Goal: Information Seeking & Learning: Learn about a topic

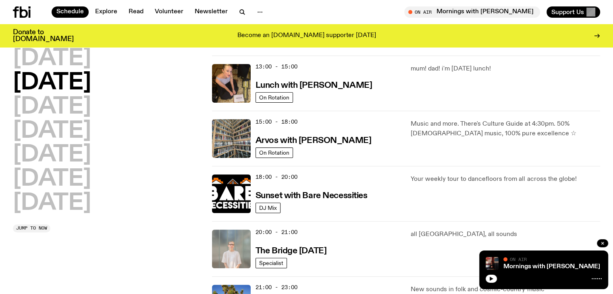
scroll to position [316, 0]
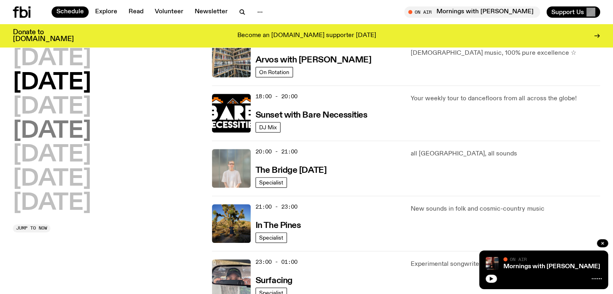
drag, startPoint x: 58, startPoint y: 123, endPoint x: 55, endPoint y: 131, distance: 8.3
click at [55, 131] on h2 "Thursday" at bounding box center [52, 131] width 78 height 23
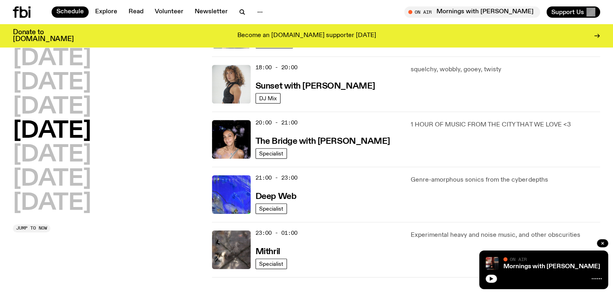
scroll to position [264, 0]
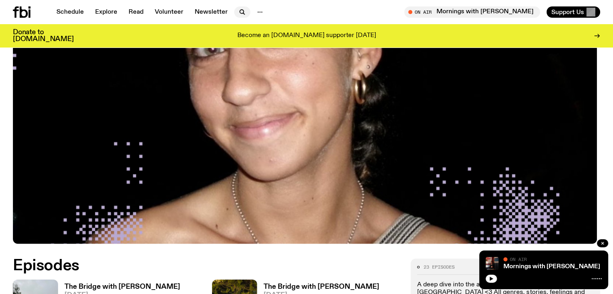
scroll to position [155, 0]
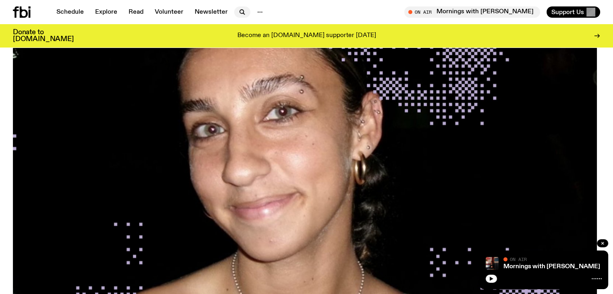
click at [242, 10] on icon "button" at bounding box center [242, 12] width 4 height 4
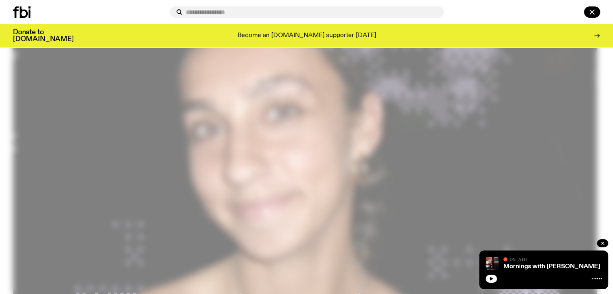
click at [277, 14] on input "text" at bounding box center [311, 12] width 251 height 7
type input "**********"
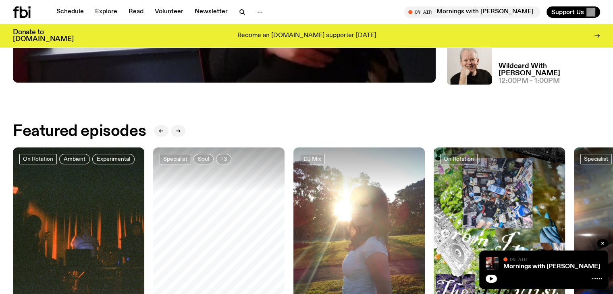
scroll to position [396, 0]
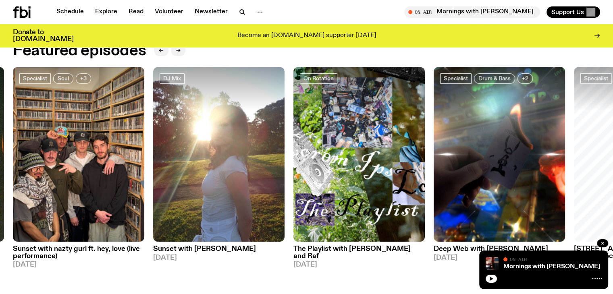
drag, startPoint x: 79, startPoint y: 247, endPoint x: 201, endPoint y: 54, distance: 228.8
click at [201, 54] on div "Featured episodes" at bounding box center [306, 51] width 587 height 16
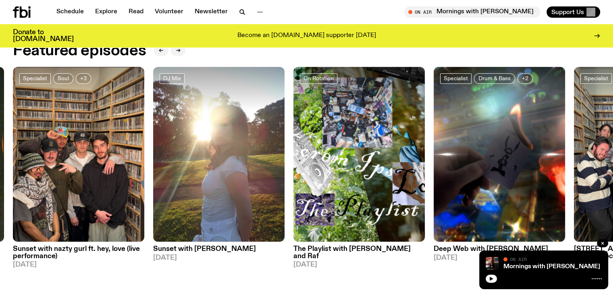
click at [159, 47] on div "Donate to fbi.radio Become an fbi.radio supporter today" at bounding box center [306, 35] width 587 height 23
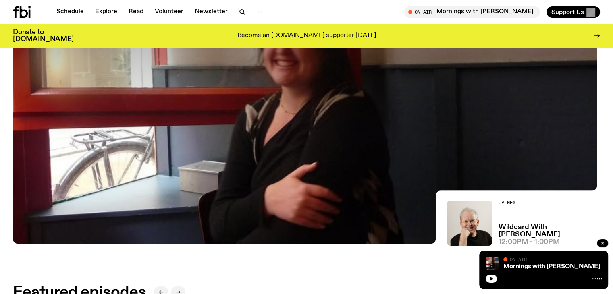
scroll to position [0, 0]
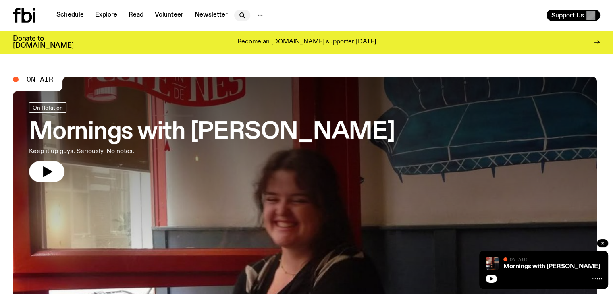
click at [245, 13] on icon "button" at bounding box center [242, 15] width 10 height 10
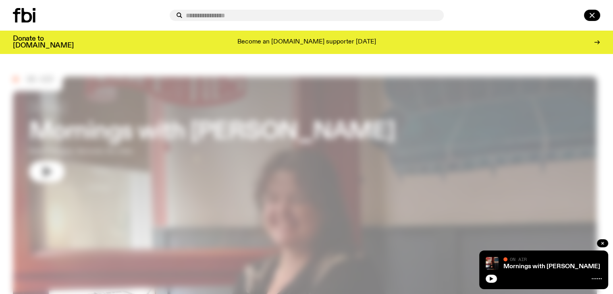
click at [261, 15] on input "text" at bounding box center [311, 15] width 251 height 7
type input "**********"
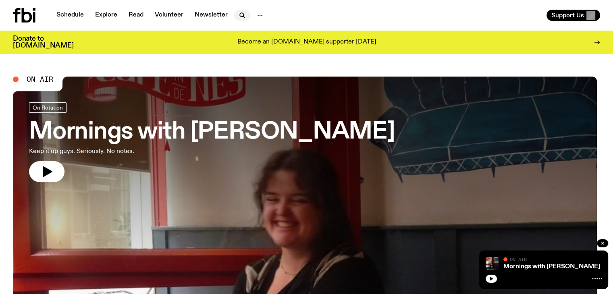
click at [238, 16] on icon "button" at bounding box center [242, 15] width 10 height 10
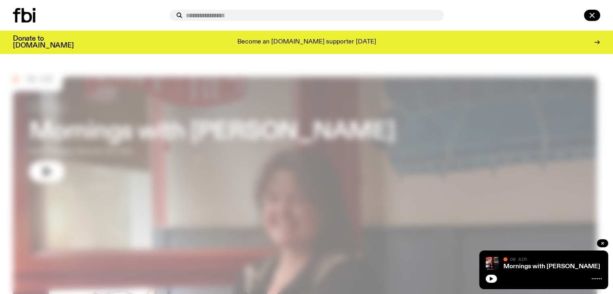
drag, startPoint x: 244, startPoint y: 21, endPoint x: 251, endPoint y: 17, distance: 7.6
click at [245, 21] on div at bounding box center [307, 15] width 274 height 11
click at [253, 15] on input "text" at bounding box center [311, 15] width 251 height 7
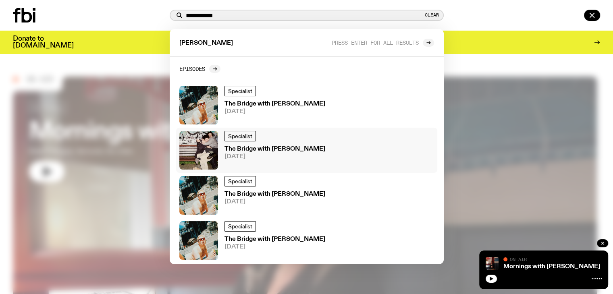
scroll to position [81, 0]
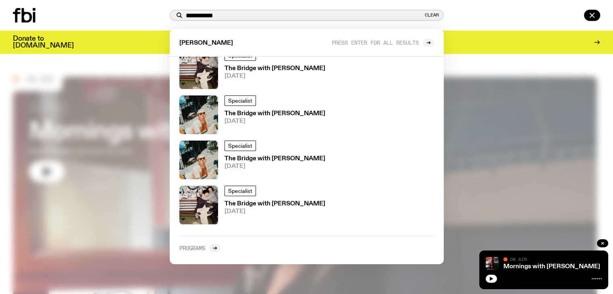
type input "**********"
click at [201, 247] on h2 "Programs" at bounding box center [192, 248] width 26 height 6
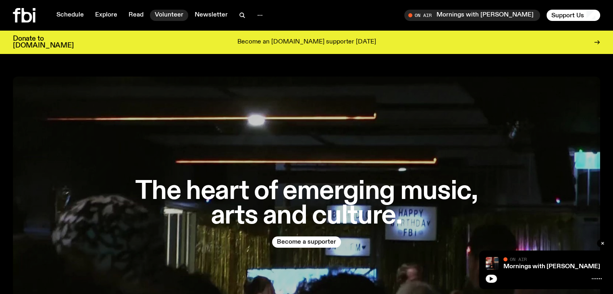
click at [178, 17] on link "Volunteer" at bounding box center [169, 15] width 38 height 11
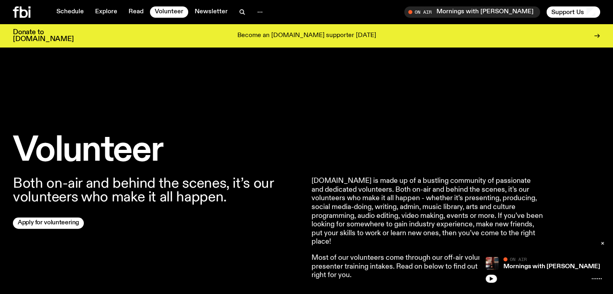
scroll to position [235, 0]
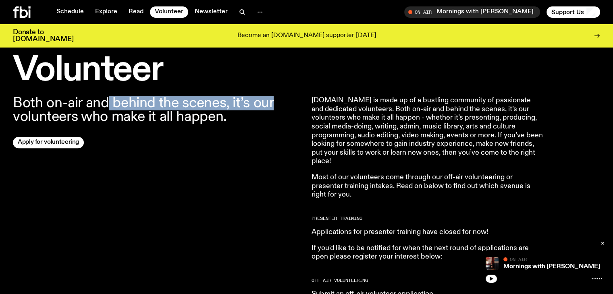
drag, startPoint x: 246, startPoint y: 108, endPoint x: 273, endPoint y: 108, distance: 27.8
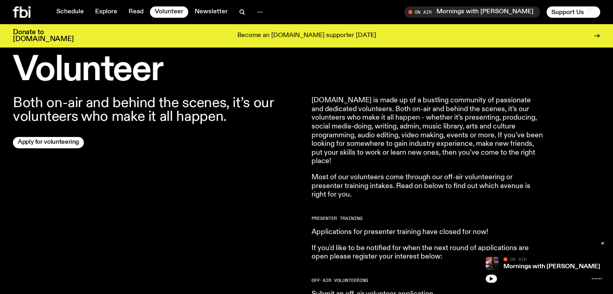
click at [238, 121] on p "Both on-air and behind the scenes, it’s our volunteers who make it all happen." at bounding box center [157, 109] width 289 height 27
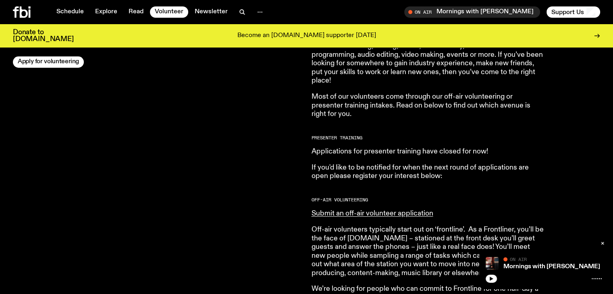
scroll to position [396, 0]
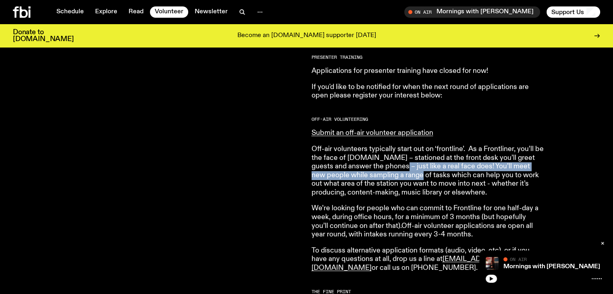
drag, startPoint x: 382, startPoint y: 164, endPoint x: 395, endPoint y: 179, distance: 19.7
click at [395, 179] on p "Off-air volunteers typically start out on ‘frontline’. As a Frontliner, you’ll …" at bounding box center [427, 171] width 232 height 52
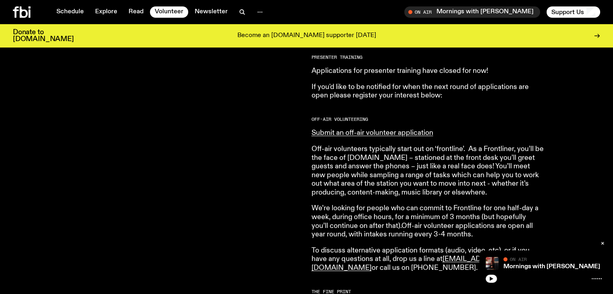
click at [389, 192] on p "Off-air volunteers typically start out on ‘frontline’. As a Frontliner, you’ll …" at bounding box center [427, 171] width 232 height 52
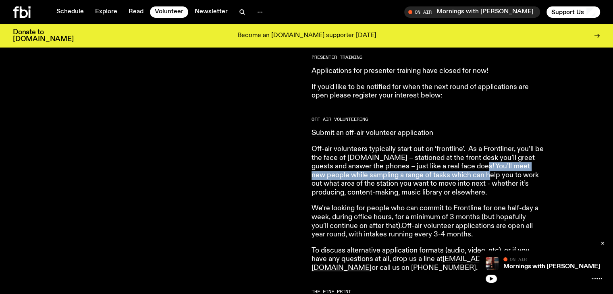
drag, startPoint x: 460, startPoint y: 165, endPoint x: 462, endPoint y: 172, distance: 7.3
click at [462, 172] on p "Off-air volunteers typically start out on ‘frontline’. As a Frontliner, you’ll …" at bounding box center [427, 171] width 232 height 52
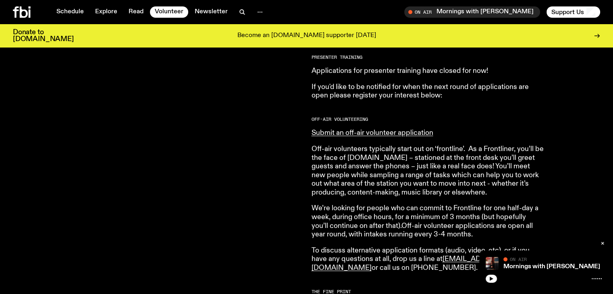
click at [453, 165] on p "Off-air volunteers typically start out on ‘frontline’. As a Frontliner, you’ll …" at bounding box center [427, 171] width 232 height 52
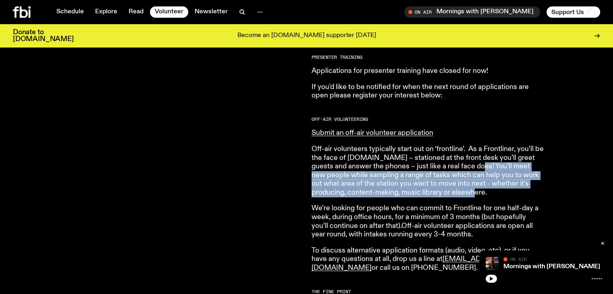
drag, startPoint x: 460, startPoint y: 165, endPoint x: 460, endPoint y: 195, distance: 29.8
click at [460, 195] on p "Off-air volunteers typically start out on ‘frontline’. As a Frontliner, you’ll …" at bounding box center [427, 171] width 232 height 52
click at [459, 195] on p "Off-air volunteers typically start out on ‘frontline’. As a Frontliner, you’ll …" at bounding box center [427, 171] width 232 height 52
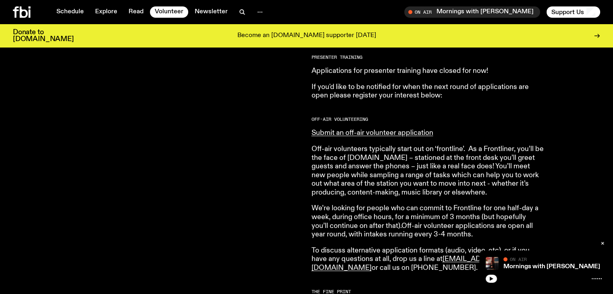
drag, startPoint x: 309, startPoint y: 203, endPoint x: 462, endPoint y: 233, distance: 156.3
click at [462, 233] on div "Both on-air and behind the scenes, it’s our volunteers who make it all happen. …" at bounding box center [306, 187] width 613 height 525
click at [461, 233] on p "We’re looking for people who can commit to Frontline for one half-day a week, d…" at bounding box center [427, 221] width 232 height 35
drag, startPoint x: 464, startPoint y: 232, endPoint x: 382, endPoint y: 224, distance: 82.6
click at [382, 224] on p "We’re looking for people who can commit to Frontline for one half-day a week, d…" at bounding box center [427, 221] width 232 height 35
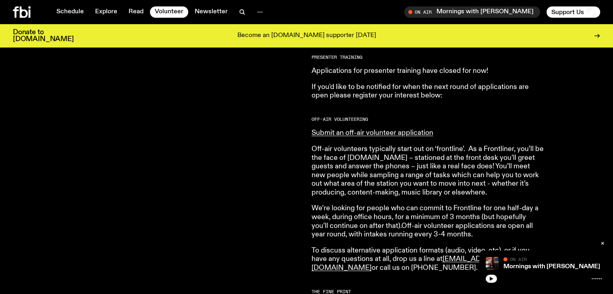
scroll to position [477, 0]
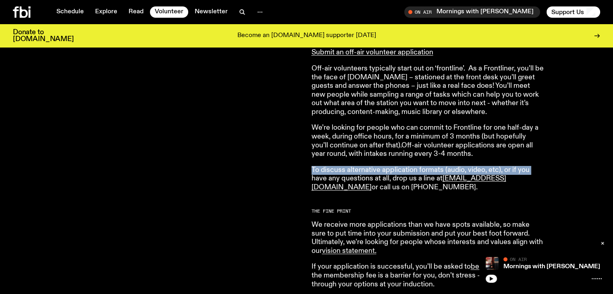
drag, startPoint x: 312, startPoint y: 172, endPoint x: 310, endPoint y: 176, distance: 4.9
click at [310, 176] on div "Both on-air and behind the scenes, it’s our volunteers who make it all happen. …" at bounding box center [306, 107] width 613 height 525
click at [312, 173] on p "To discuss alternative application formats (audio, video, etc), or if you have …" at bounding box center [427, 179] width 232 height 26
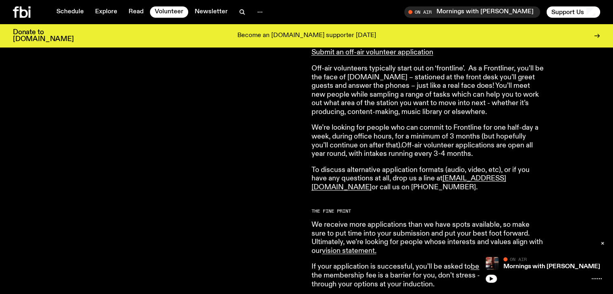
click at [301, 174] on div "Both on-air and behind the scenes, it’s our volunteers who make it all happen. …" at bounding box center [157, 96] width 289 height 483
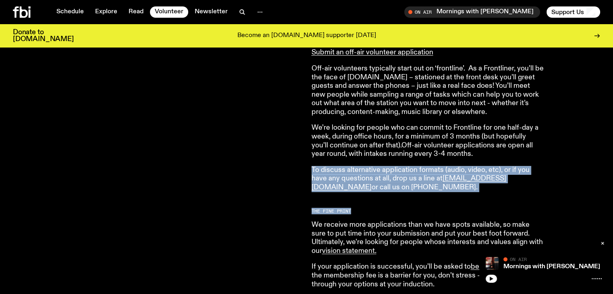
drag, startPoint x: 308, startPoint y: 168, endPoint x: 388, endPoint y: 193, distance: 83.8
click at [388, 193] on div "Both on-air and behind the scenes, it’s our volunteers who make it all happen. …" at bounding box center [306, 107] width 613 height 525
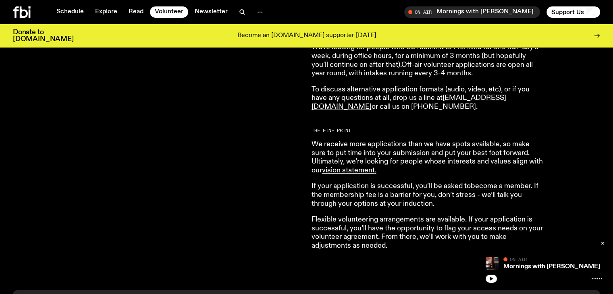
click at [514, 166] on p "We receive more applications than we have spots available, so make sure to put …" at bounding box center [427, 157] width 232 height 35
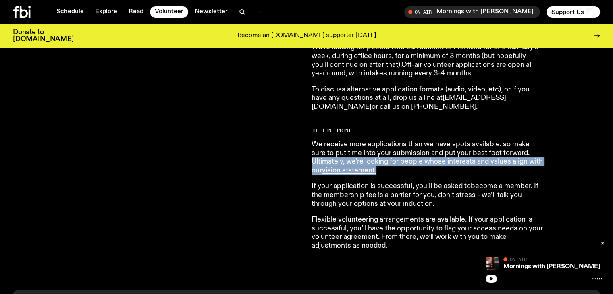
drag, startPoint x: 309, startPoint y: 160, endPoint x: 409, endPoint y: 173, distance: 101.6
click at [409, 173] on div "Both on-air and behind the scenes, it’s our volunteers who make it all happen. …" at bounding box center [306, 26] width 613 height 525
click at [402, 173] on p "We receive more applications than we have spots available, so make sure to put …" at bounding box center [427, 157] width 232 height 35
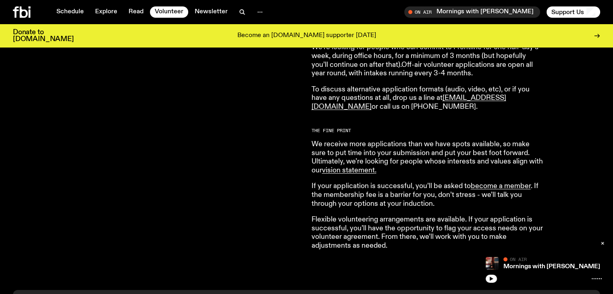
click at [389, 205] on p "If your application is successful, you’ll be asked to become a member . If the …" at bounding box center [427, 195] width 232 height 26
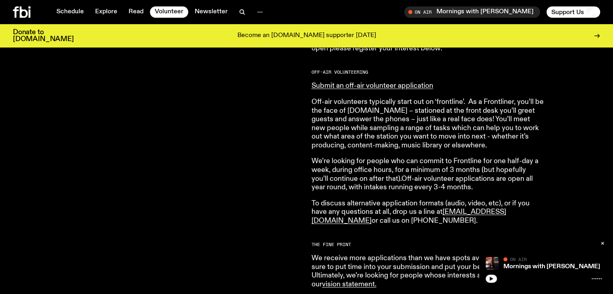
scroll to position [41, 0]
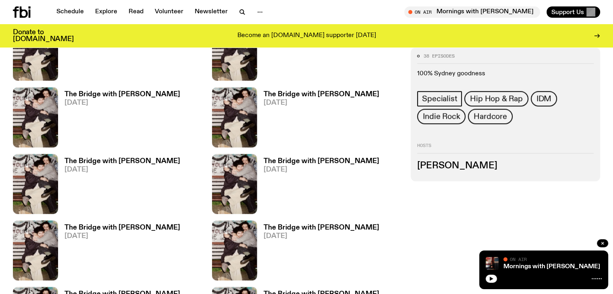
scroll to position [1041, 0]
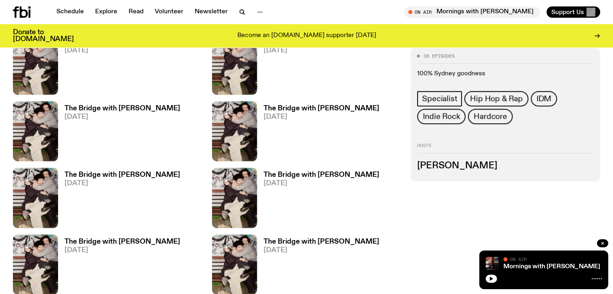
scroll to position [1121, 0]
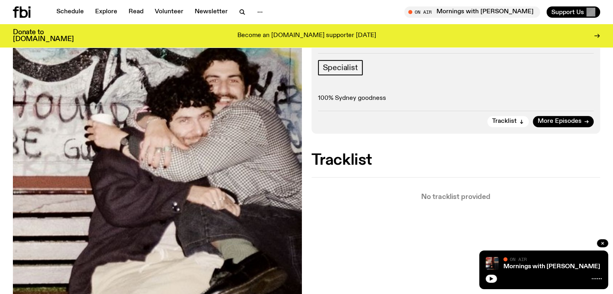
scroll to position [74, 0]
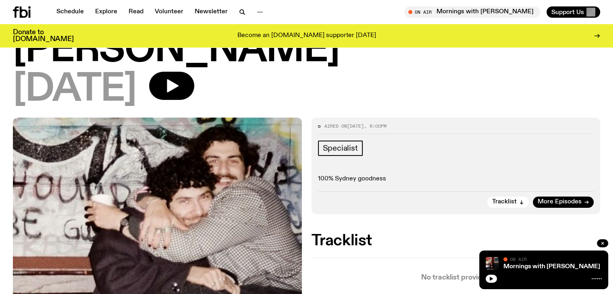
click at [506, 199] on span "Tracklist" at bounding box center [504, 202] width 25 height 6
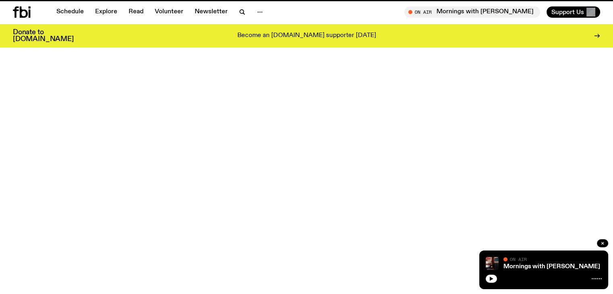
scroll to position [1121, 0]
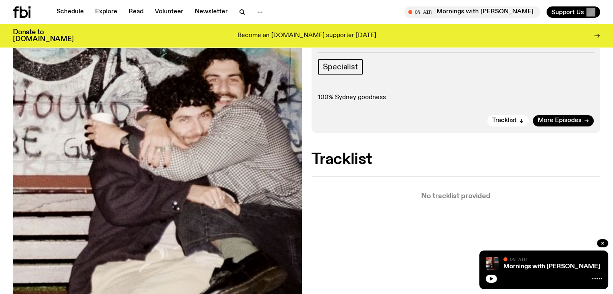
scroll to position [155, 0]
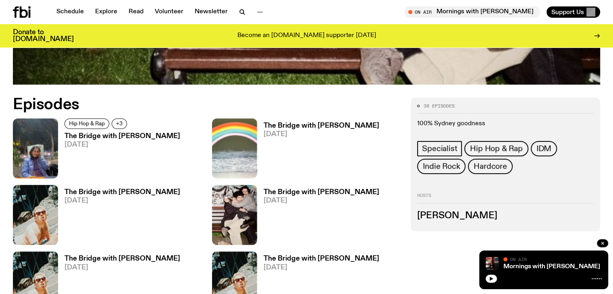
scroll to position [477, 0]
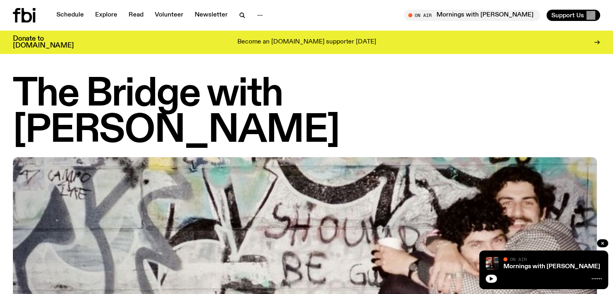
click at [33, 24] on div "Schedule Explore Read Volunteer Newsletter On Air Mornings with Freya Shields T…" at bounding box center [306, 15] width 613 height 31
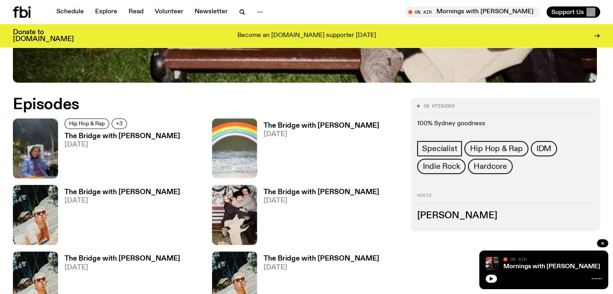
scroll to position [316, 0]
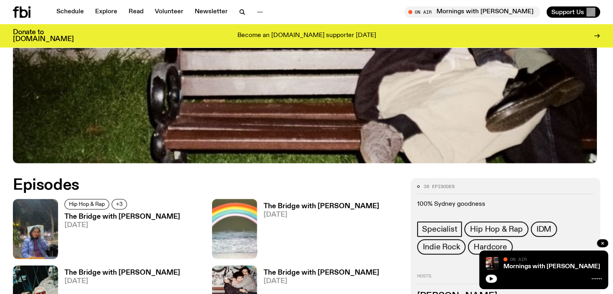
click at [97, 213] on h3 "The Bridge with Tanya Ali" at bounding box center [122, 216] width 116 height 7
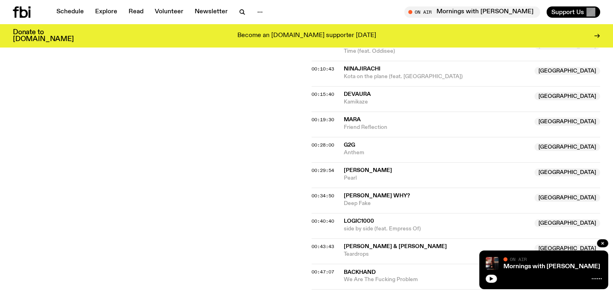
scroll to position [396, 0]
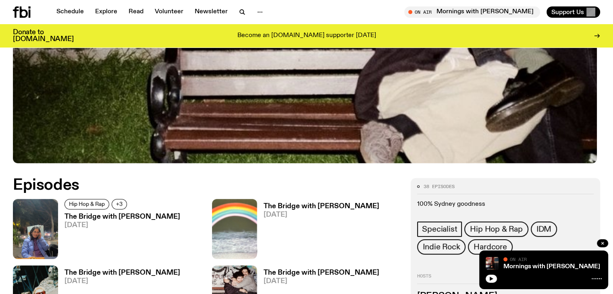
scroll to position [396, 0]
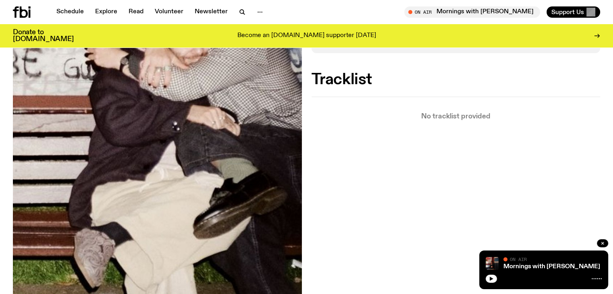
scroll to position [235, 0]
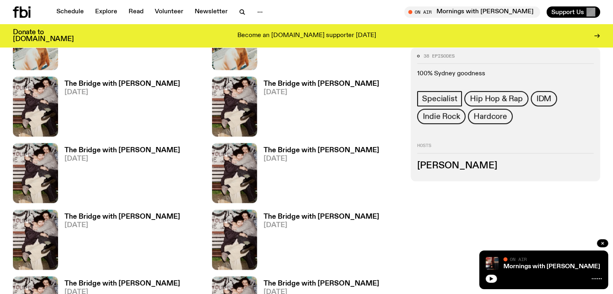
scroll to position [719, 0]
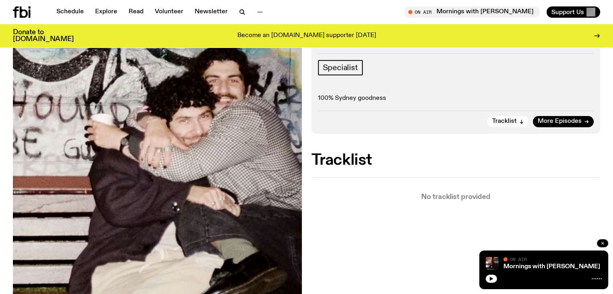
click at [602, 244] on icon "button" at bounding box center [602, 243] width 5 height 5
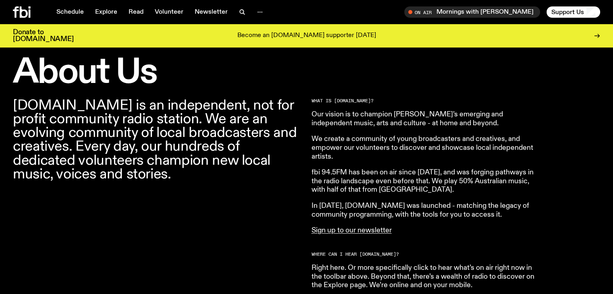
scroll to position [235, 0]
